Goal: Task Accomplishment & Management: Use online tool/utility

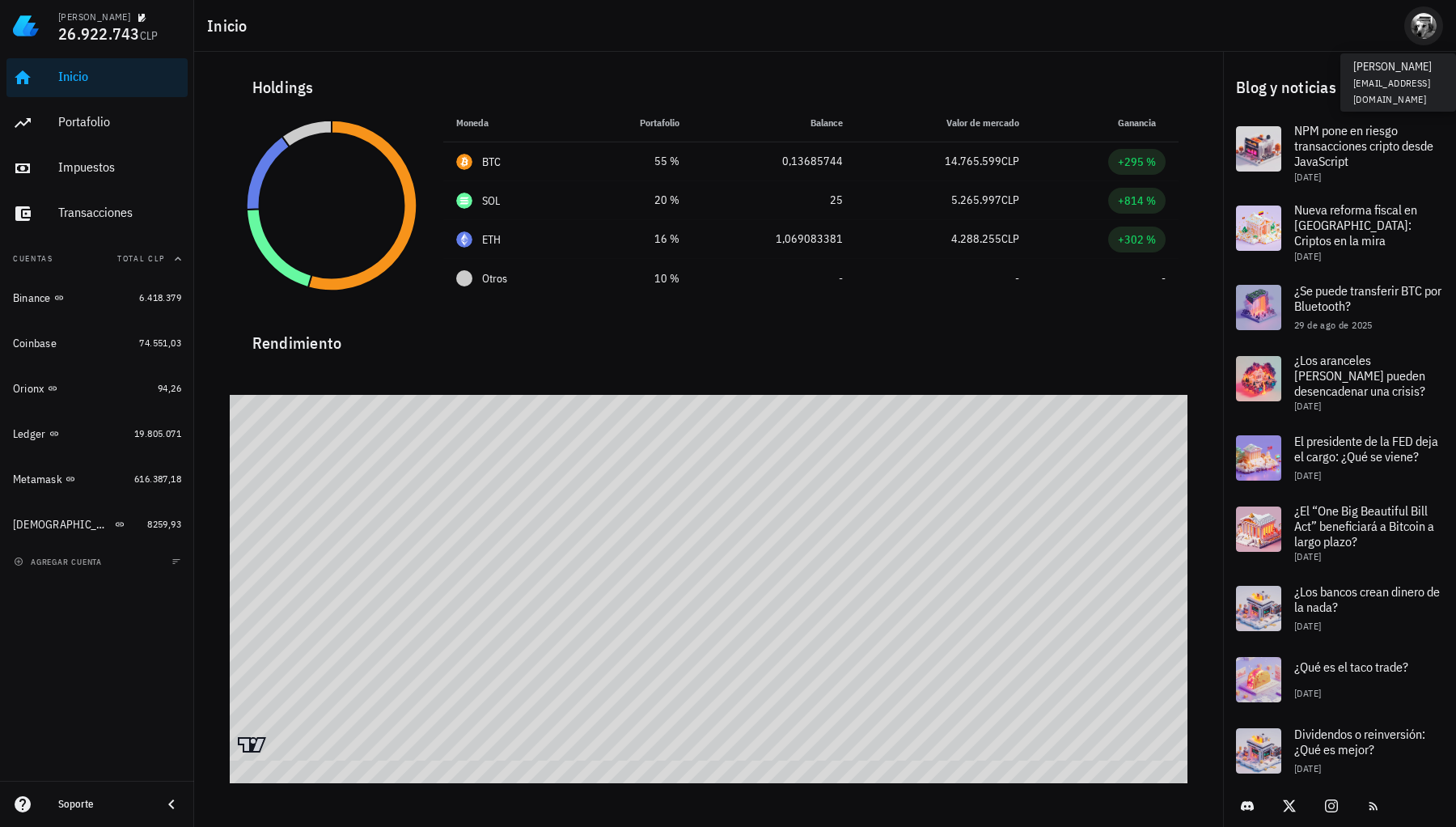
click at [1425, 36] on div "avatar" at bounding box center [1423, 25] width 26 height 26
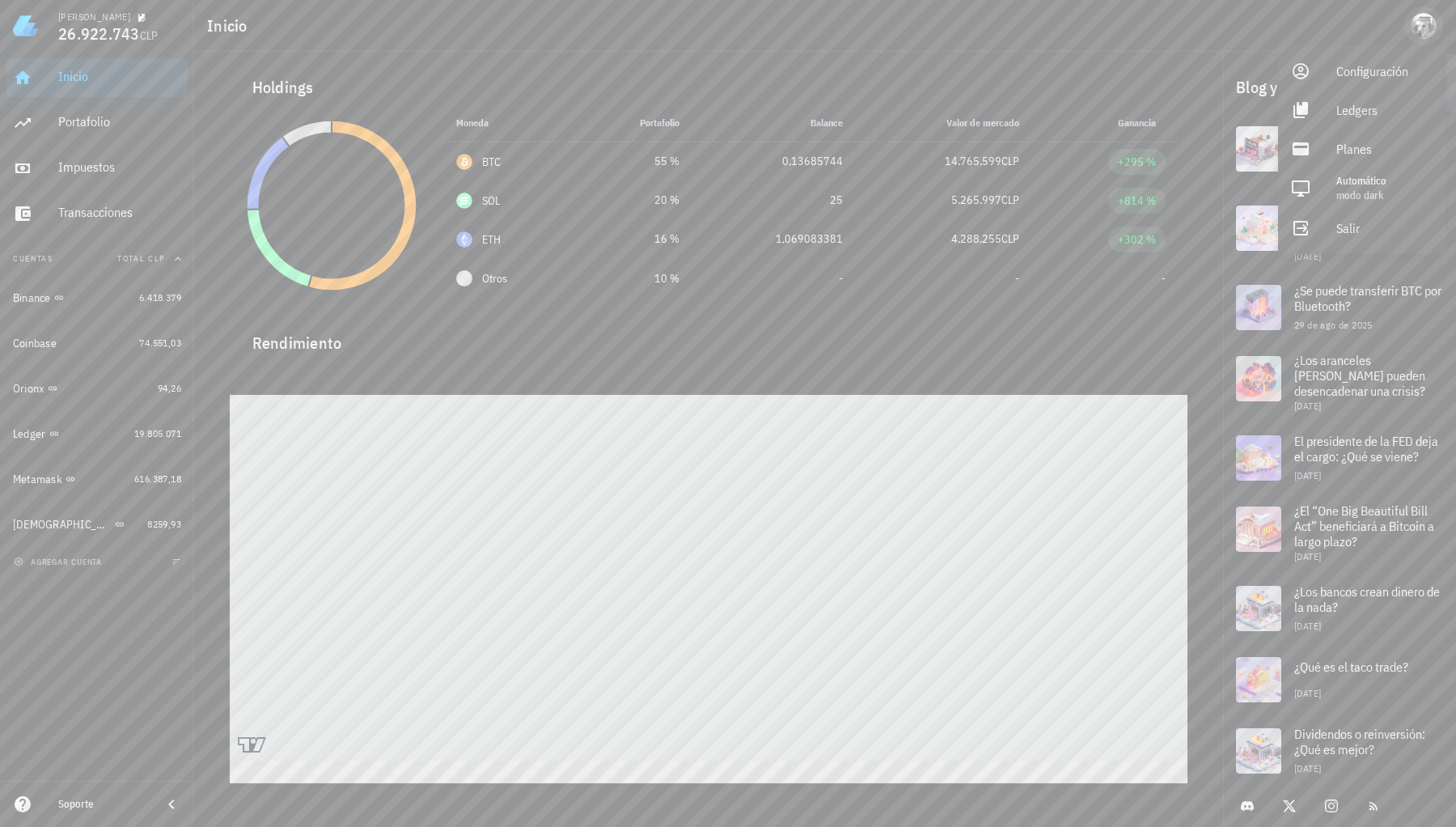
click at [1425, 36] on div "avatar" at bounding box center [1423, 25] width 26 height 26
click at [89, 168] on div "Impuestos" at bounding box center [119, 167] width 123 height 15
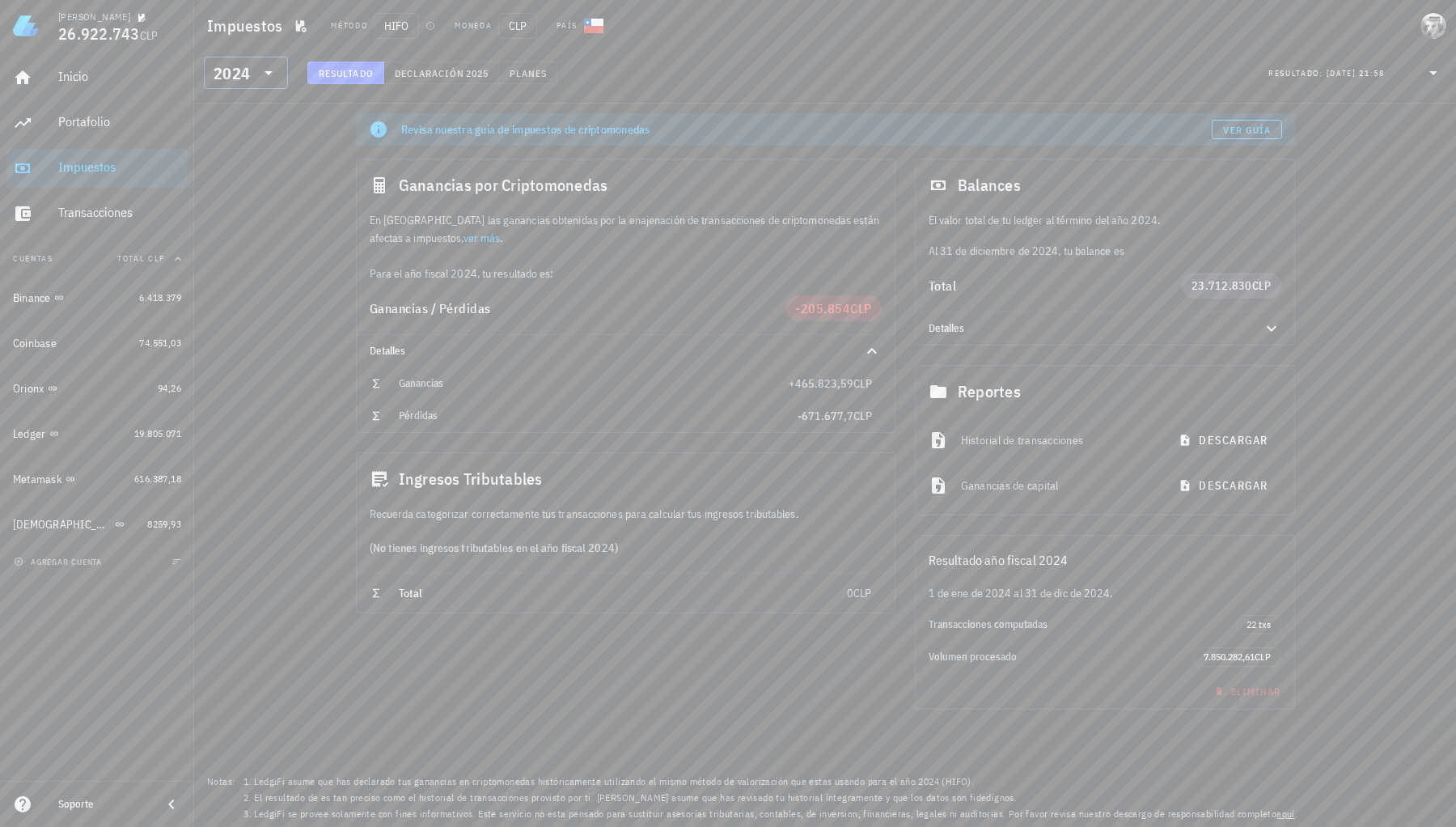
click at [259, 81] on icon at bounding box center [269, 73] width 19 height 19
click at [249, 125] on div "2025" at bounding box center [246, 114] width 58 height 26
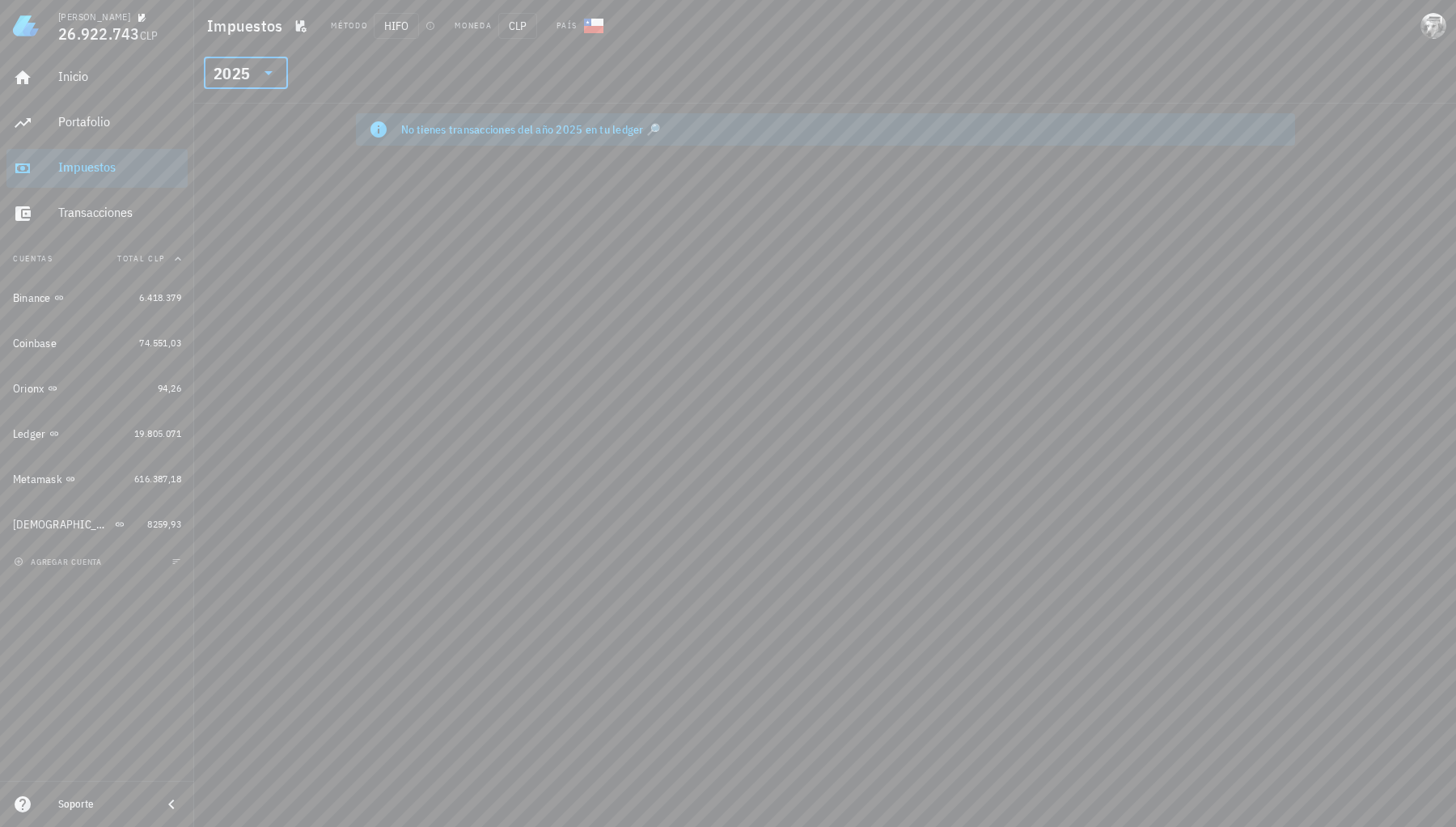
click at [426, 135] on div "No tienes transacciones del año 2025 en tu ledger 🔎" at bounding box center [841, 129] width 881 height 16
click at [587, 123] on div "No tienes transacciones del año 2025 en tu ledger 🔎" at bounding box center [841, 129] width 881 height 16
click at [233, 74] on div "2025" at bounding box center [232, 74] width 37 height 16
click at [236, 149] on div "2024" at bounding box center [246, 147] width 58 height 13
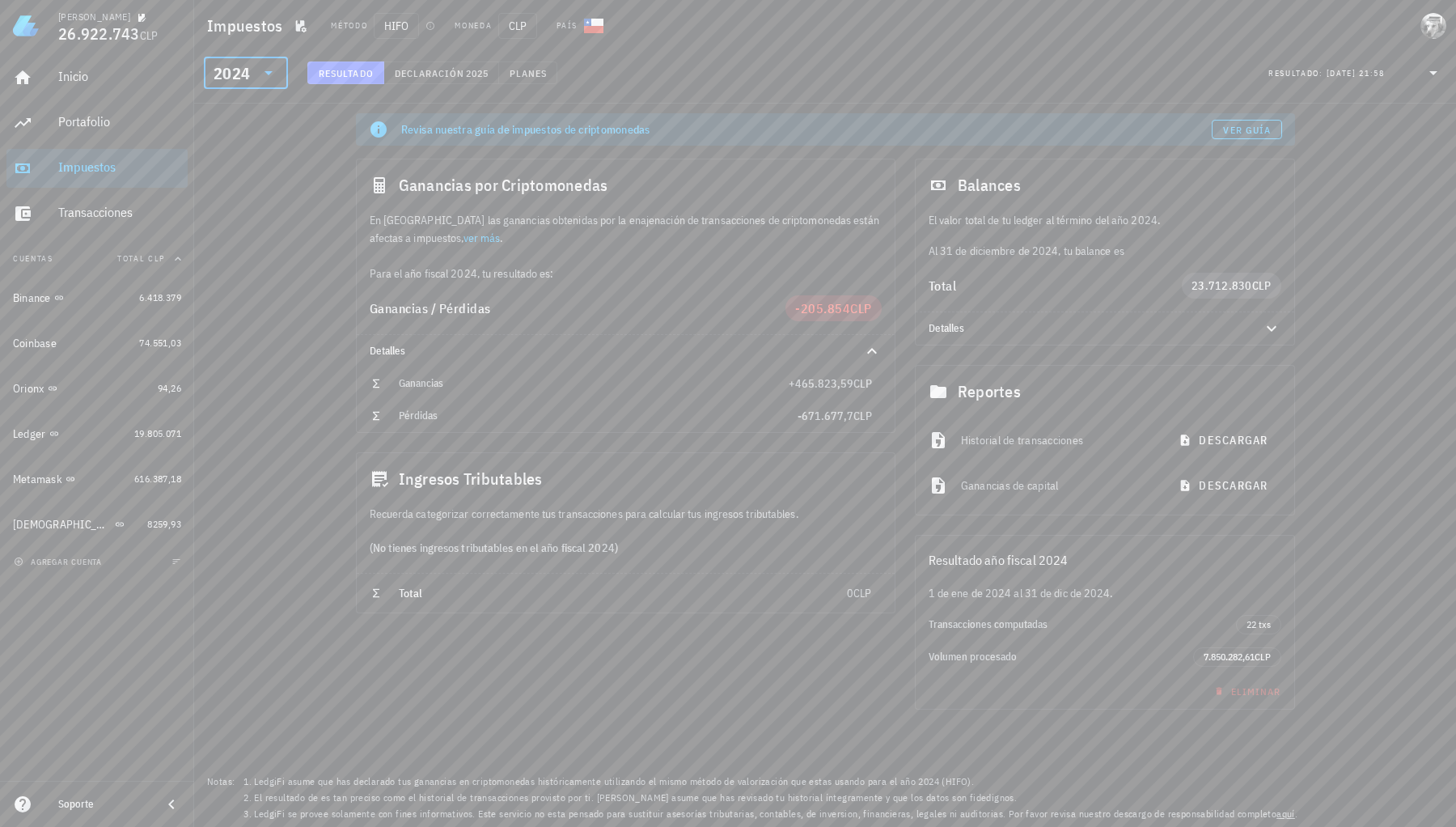
click at [271, 70] on icon at bounding box center [269, 73] width 19 height 19
click at [236, 176] on div "2023" at bounding box center [246, 179] width 58 height 13
click at [261, 72] on icon at bounding box center [269, 73] width 19 height 19
click at [239, 211] on div "2022" at bounding box center [246, 212] width 58 height 13
click at [263, 76] on icon at bounding box center [269, 73] width 19 height 19
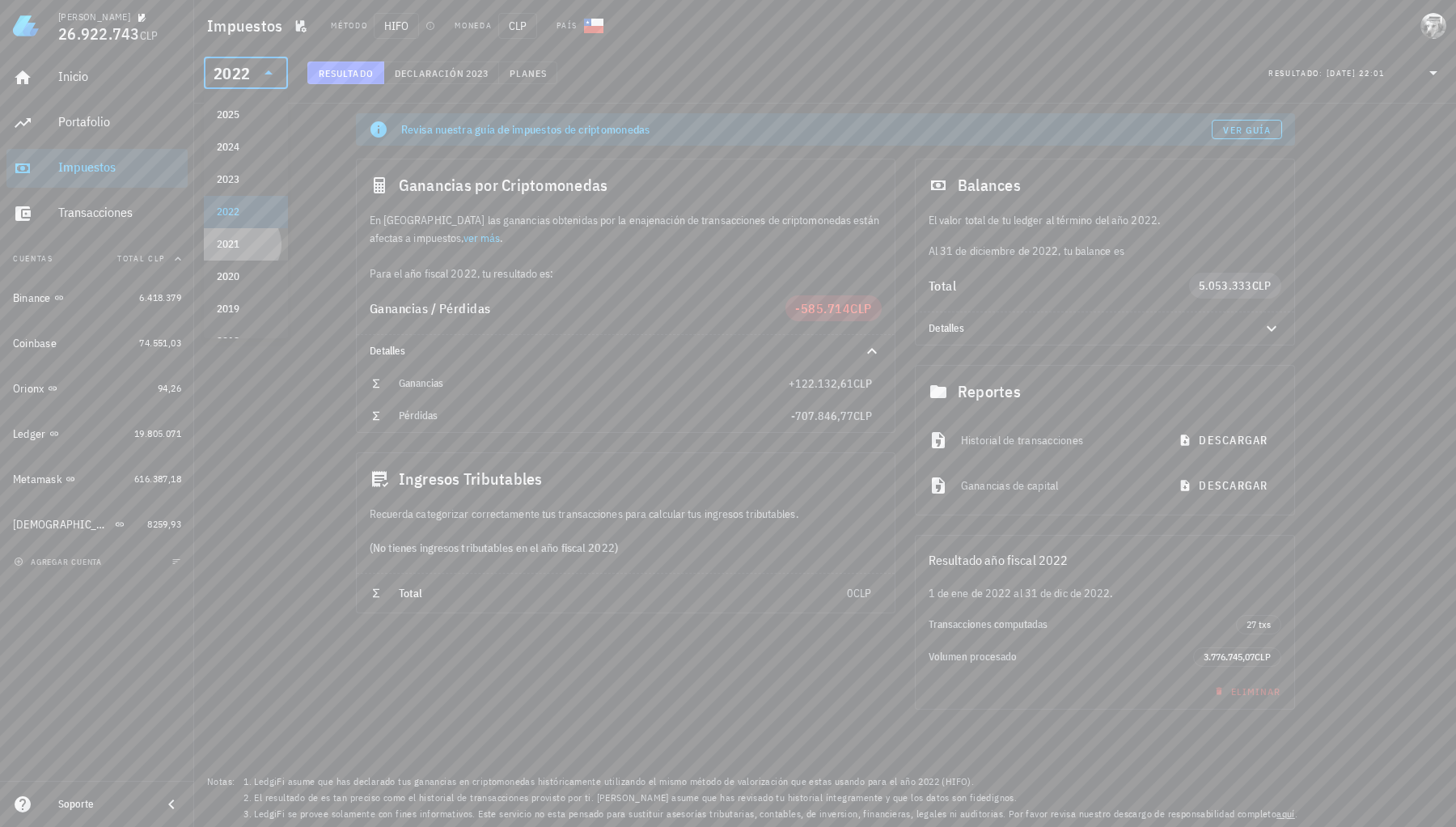
click at [264, 246] on div "2021" at bounding box center [246, 244] width 58 height 13
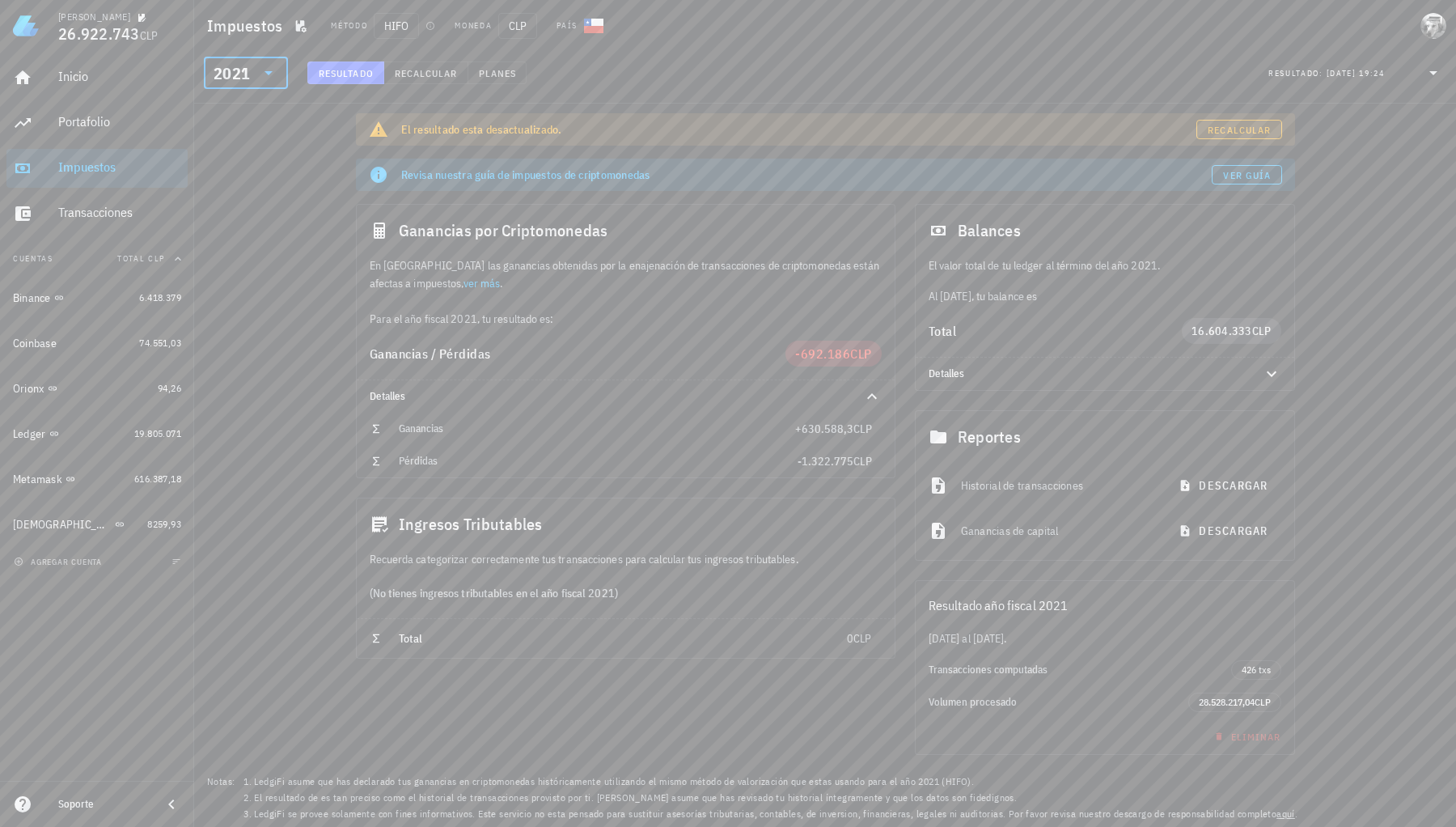
click at [1225, 130] on span "Recalcular" at bounding box center [1238, 130] width 64 height 13
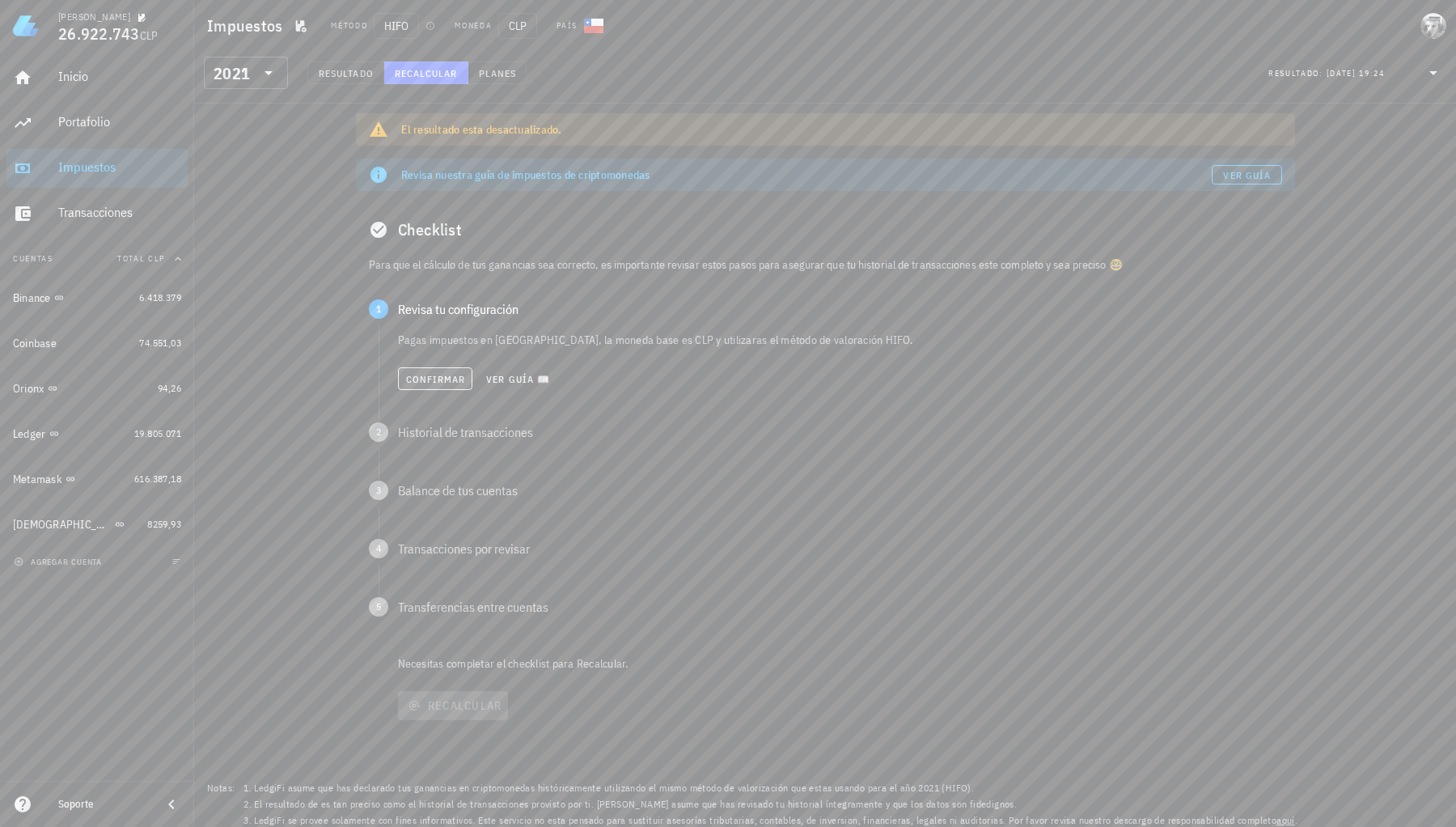
click at [428, 383] on span "Confirmar" at bounding box center [435, 379] width 61 height 13
click at [428, 441] on span "Confirmar" at bounding box center [435, 437] width 61 height 13
click at [423, 487] on button "Confirmar" at bounding box center [436, 494] width 75 height 22
click at [422, 549] on span "Confirmar" at bounding box center [435, 553] width 61 height 13
click at [447, 613] on span "Confirmar" at bounding box center [434, 612] width 61 height 13
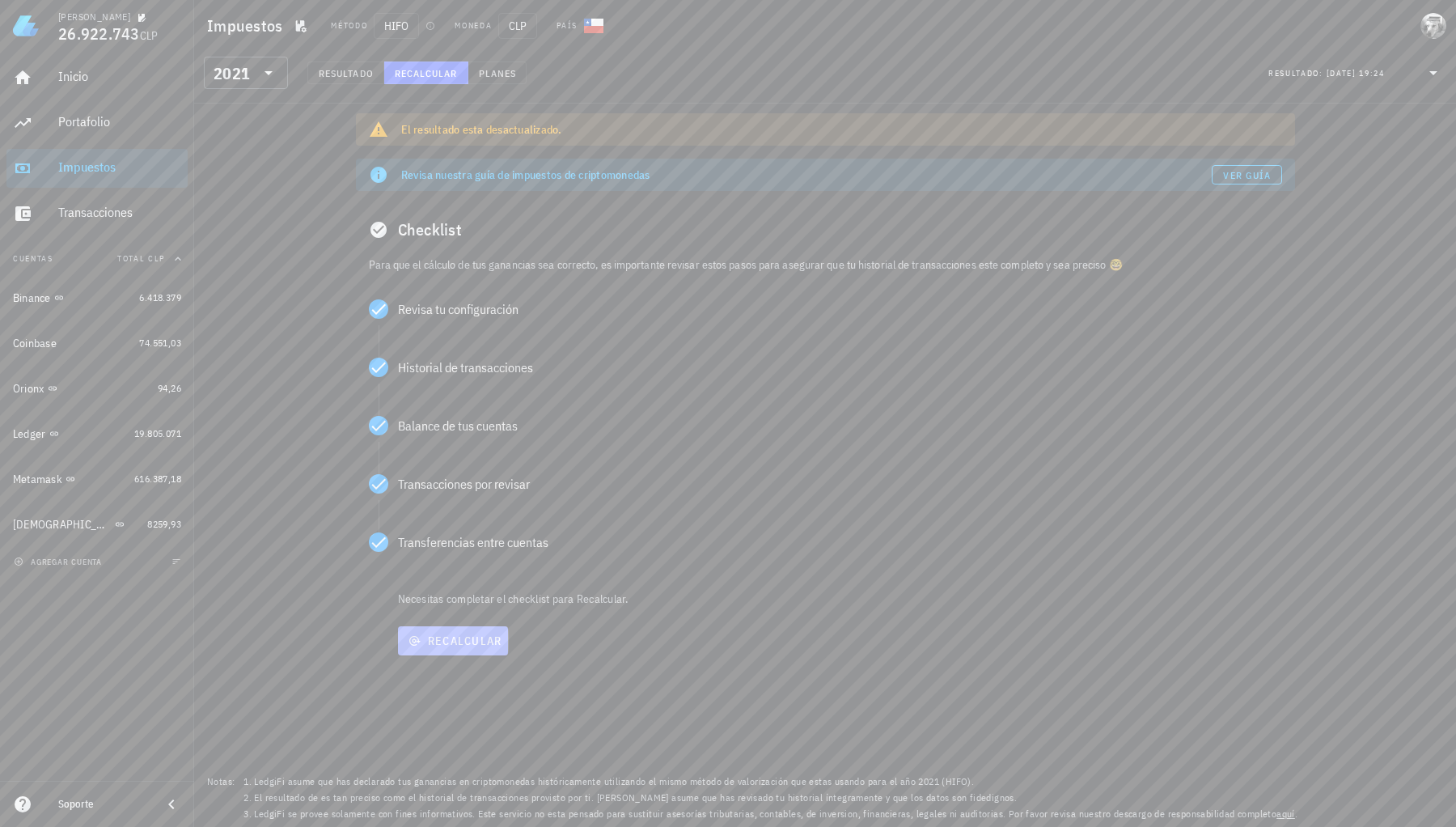
click at [458, 641] on span "Recalcular" at bounding box center [452, 640] width 98 height 15
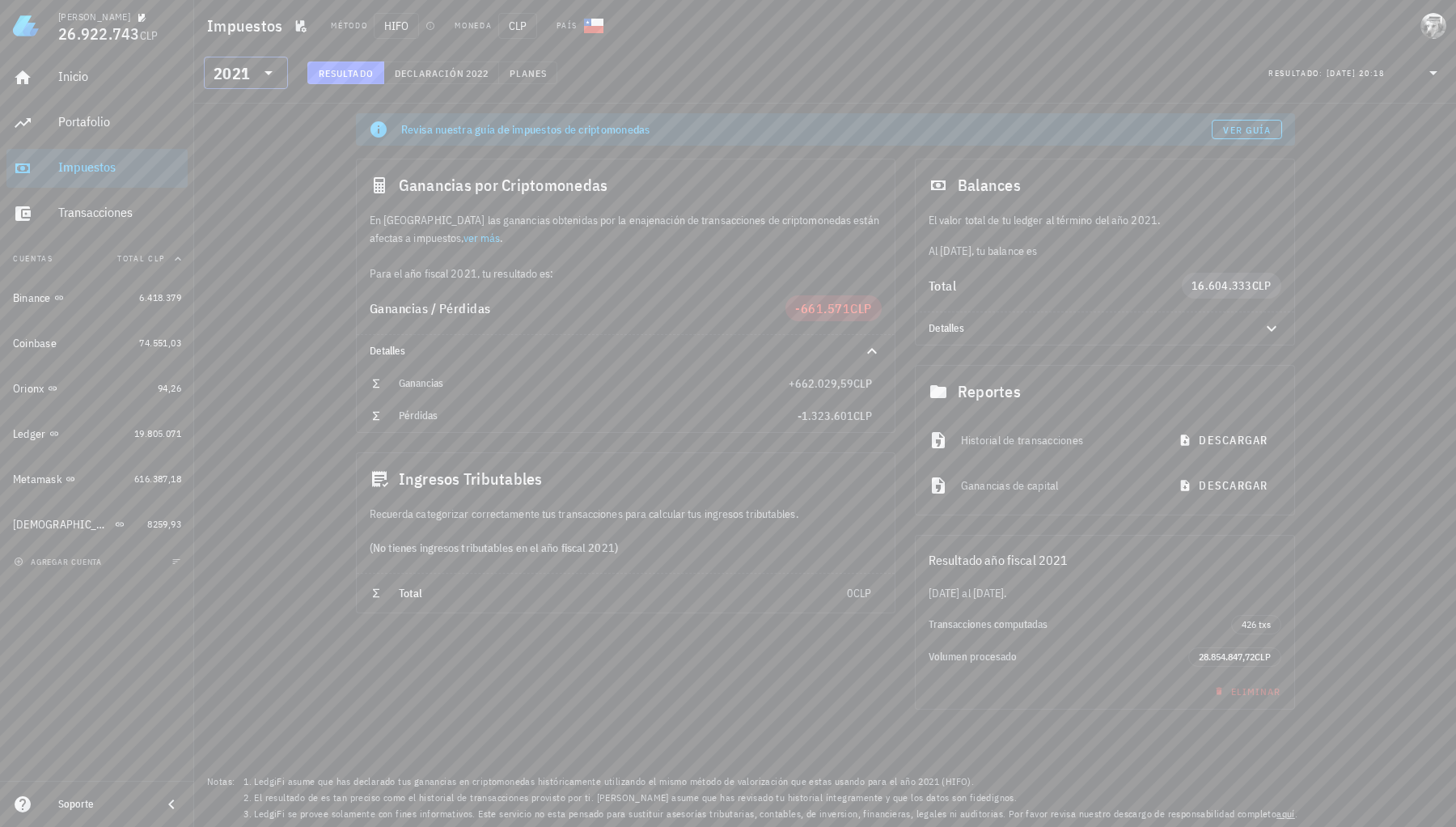
click at [277, 64] on icon at bounding box center [269, 73] width 19 height 19
